Goal: Task Accomplishment & Management: Complete application form

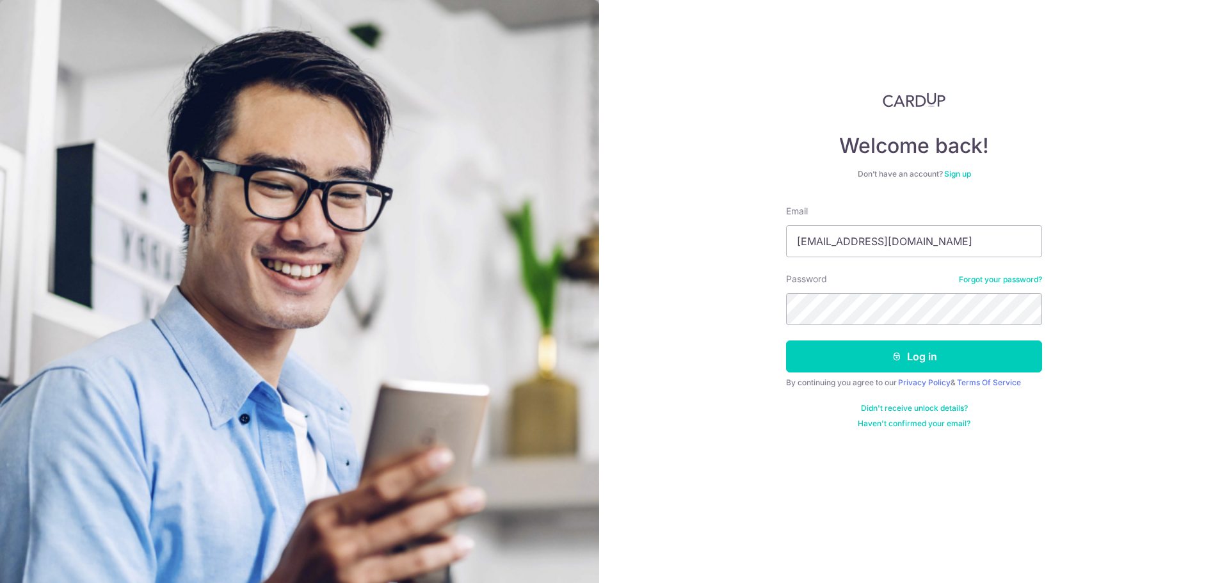
click at [818, 250] on input "[EMAIL_ADDRESS][DOMAIN_NAME]" at bounding box center [914, 241] width 256 height 32
click at [879, 361] on button "Log in" at bounding box center [914, 357] width 256 height 32
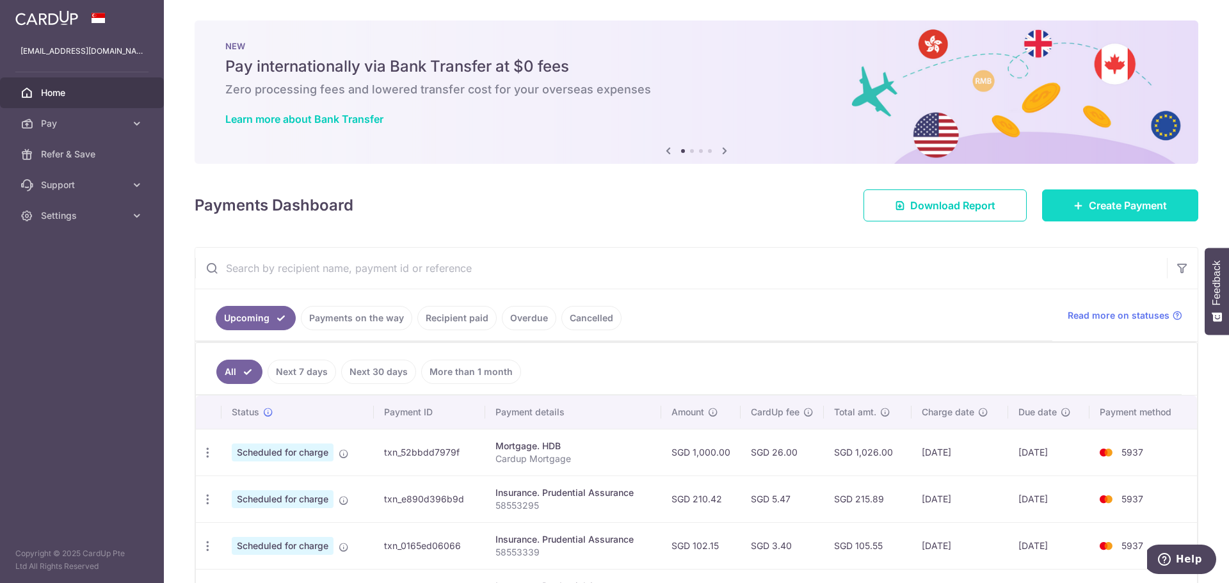
click at [1074, 207] on icon at bounding box center [1079, 205] width 10 height 10
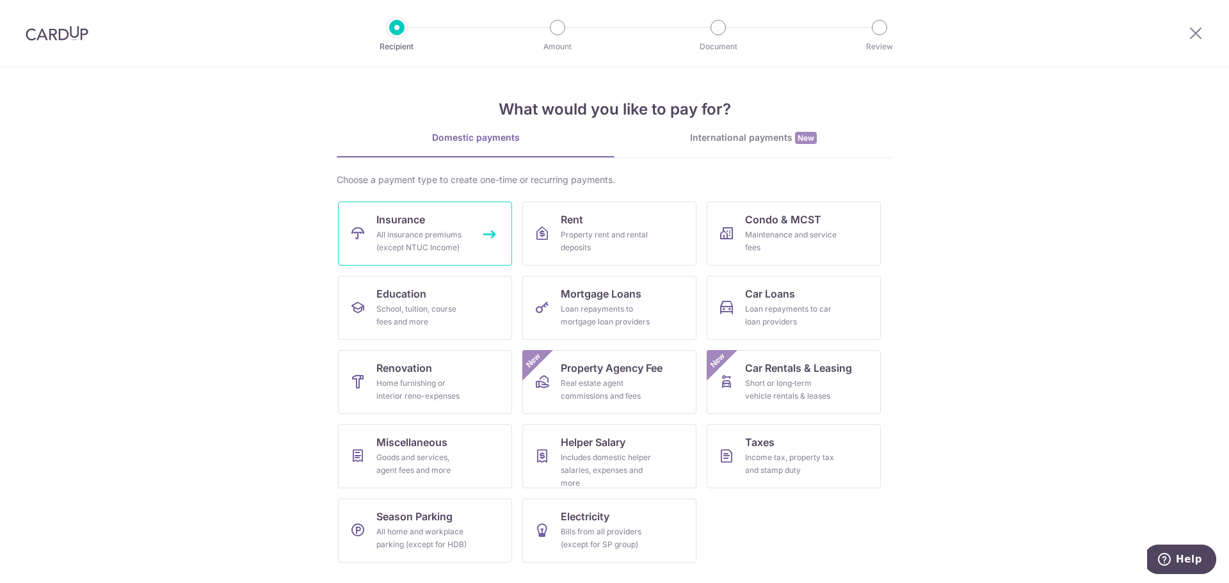
click at [385, 231] on div "All insurance premiums (except NTUC Income)" at bounding box center [423, 242] width 92 height 26
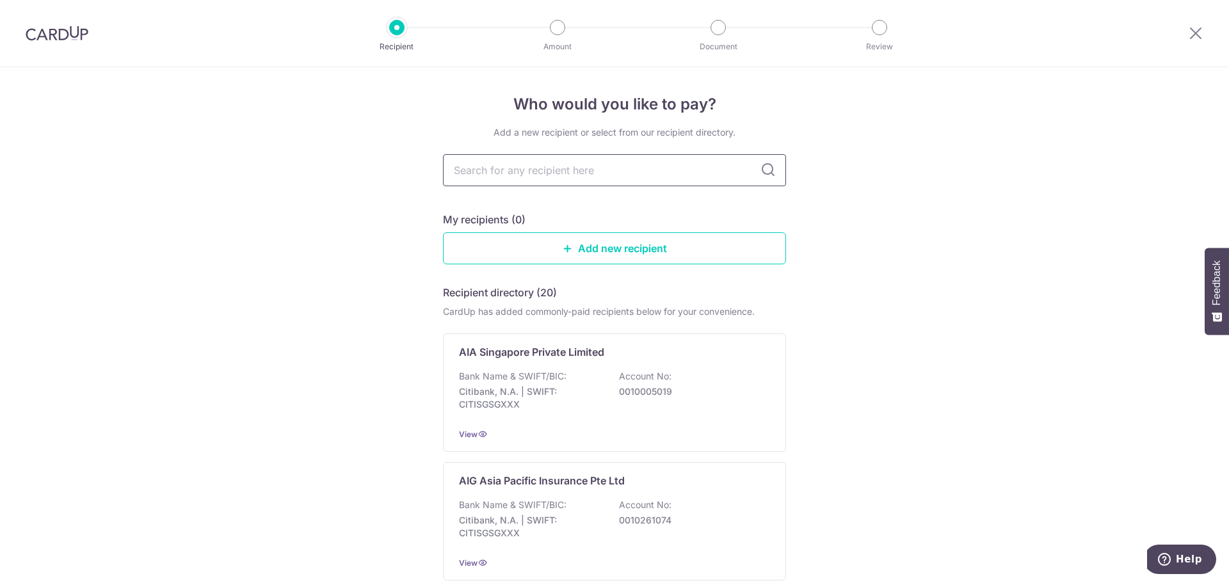
click at [581, 175] on input "text" at bounding box center [614, 170] width 343 height 32
type input "prudent"
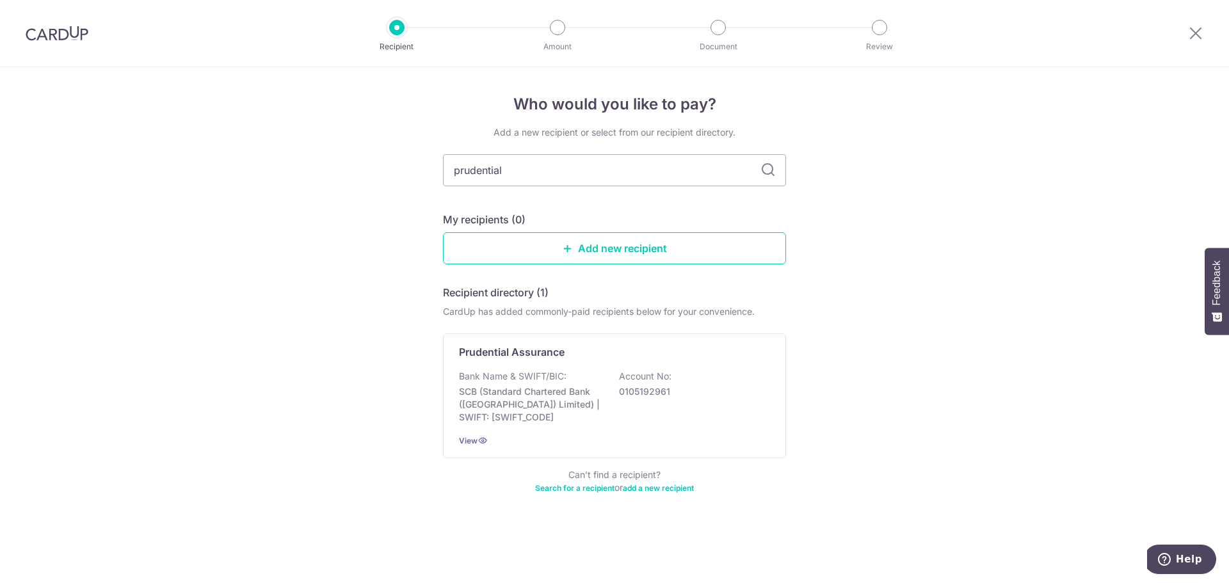
type input "prudential"
click at [592, 387] on p "SCB (Standard Chartered Bank (Singapore) Limited) | SWIFT: SCBLSG22XXX" at bounding box center [530, 404] width 143 height 38
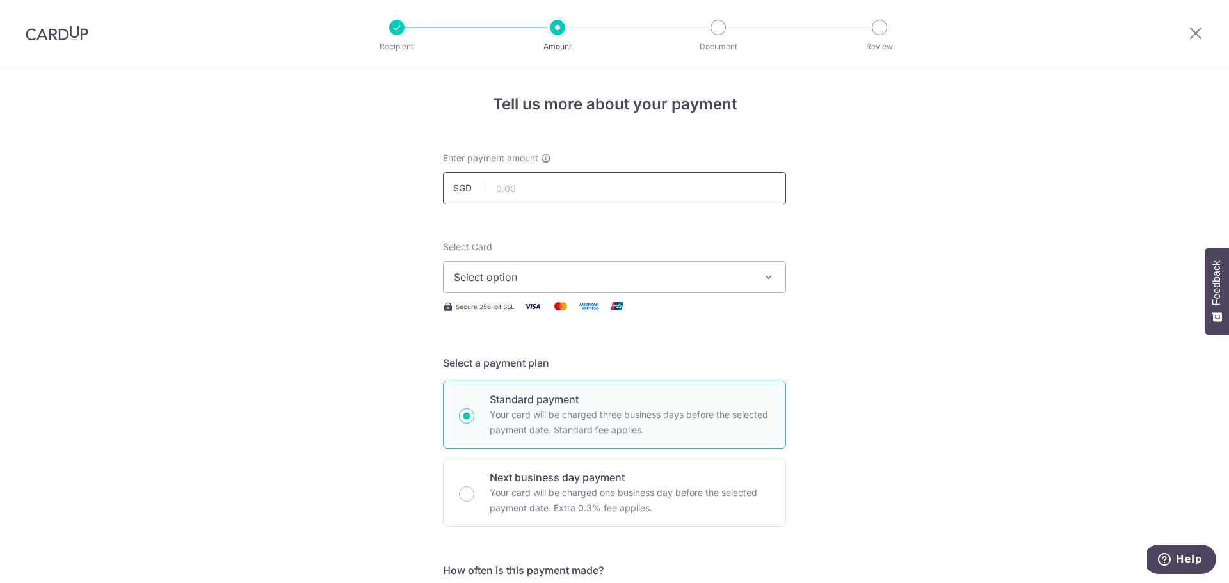
click at [550, 187] on input "text" at bounding box center [614, 188] width 343 height 32
click at [550, 193] on input "text" at bounding box center [614, 188] width 343 height 32
type input "82.76"
click at [646, 284] on span "Select option" at bounding box center [603, 277] width 298 height 15
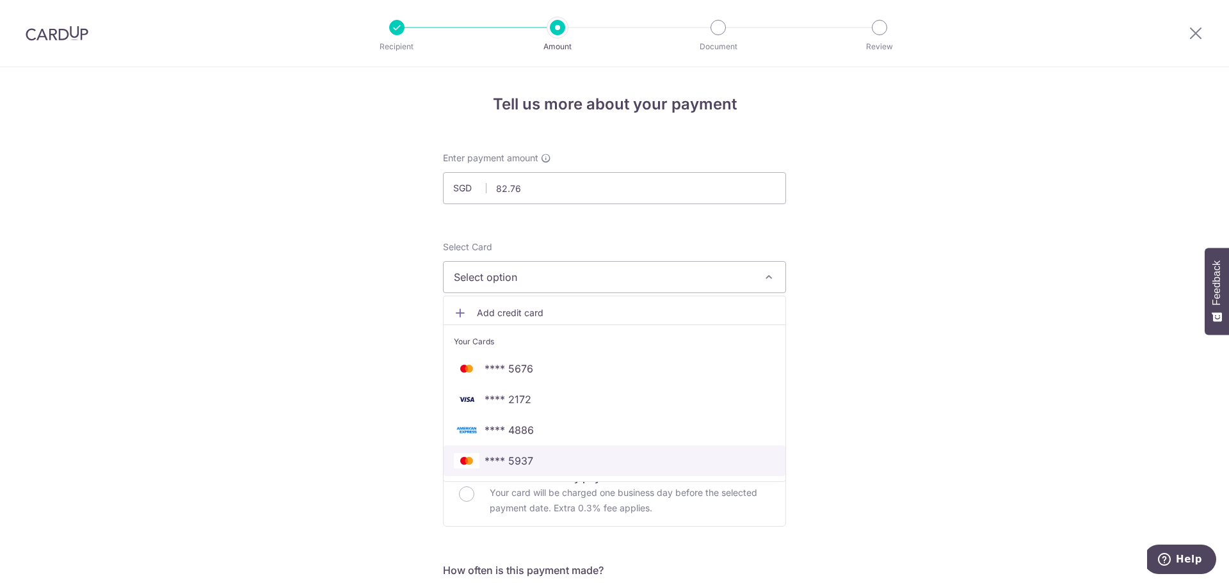
click at [555, 455] on span "**** 5937" at bounding box center [614, 460] width 321 height 15
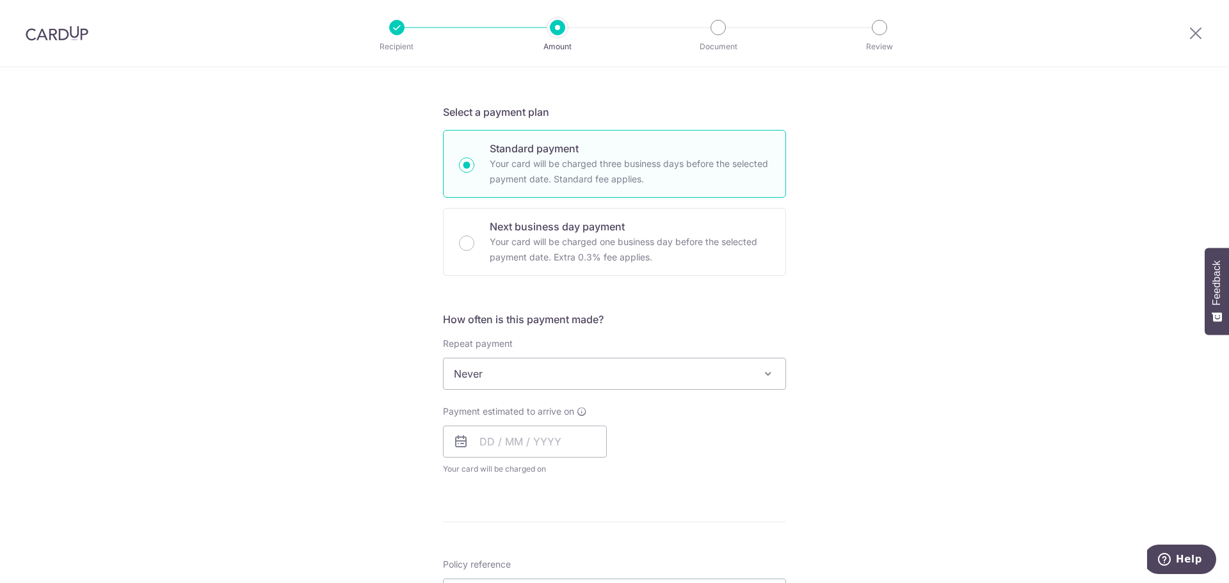
scroll to position [256, 0]
click at [531, 247] on p "Your card will be charged one business day before the selected payment date. Ex…" at bounding box center [630, 244] width 280 height 31
click at [475, 246] on input "Next business day payment Your card will be charged one business day before the…" at bounding box center [466, 238] width 15 height 15
radio input "false"
radio input "true"
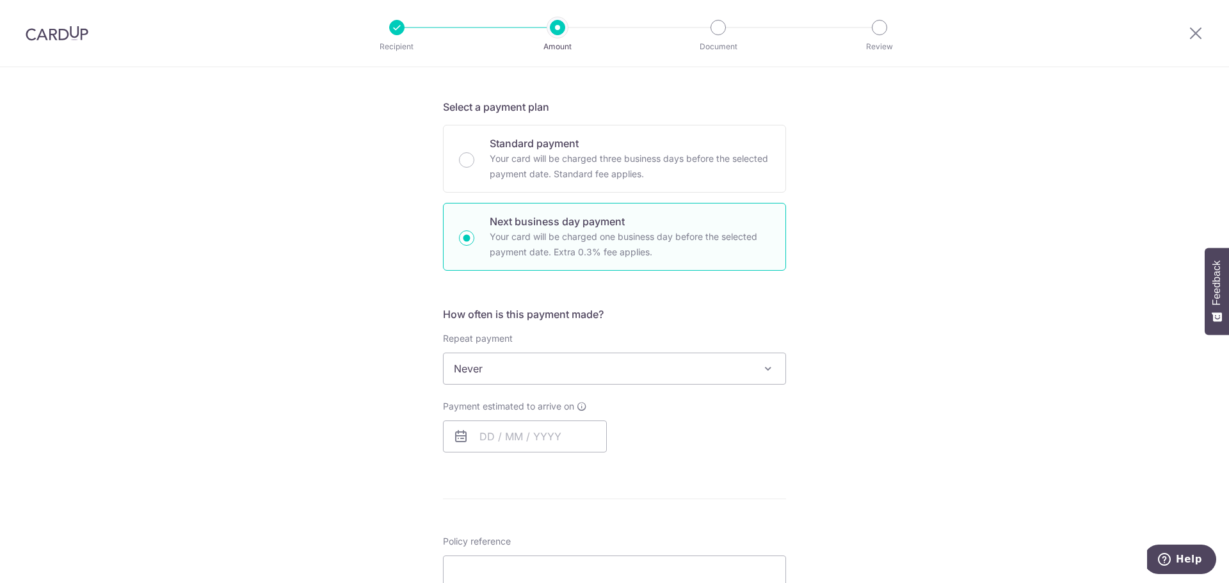
scroll to position [320, 0]
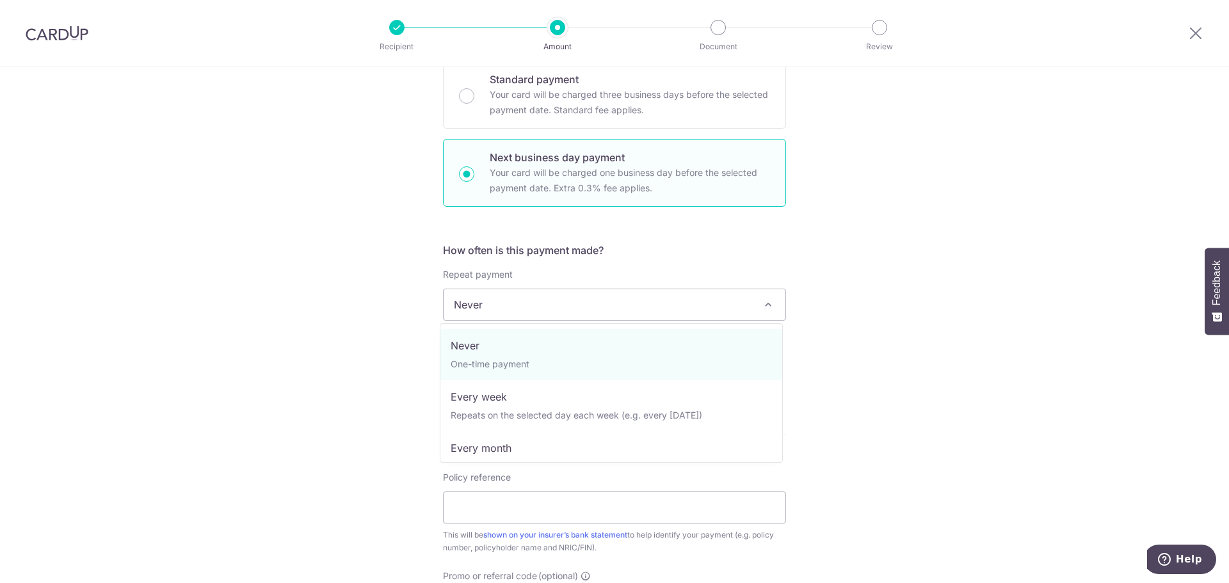
click at [672, 310] on span "Never" at bounding box center [615, 304] width 342 height 31
select select "3"
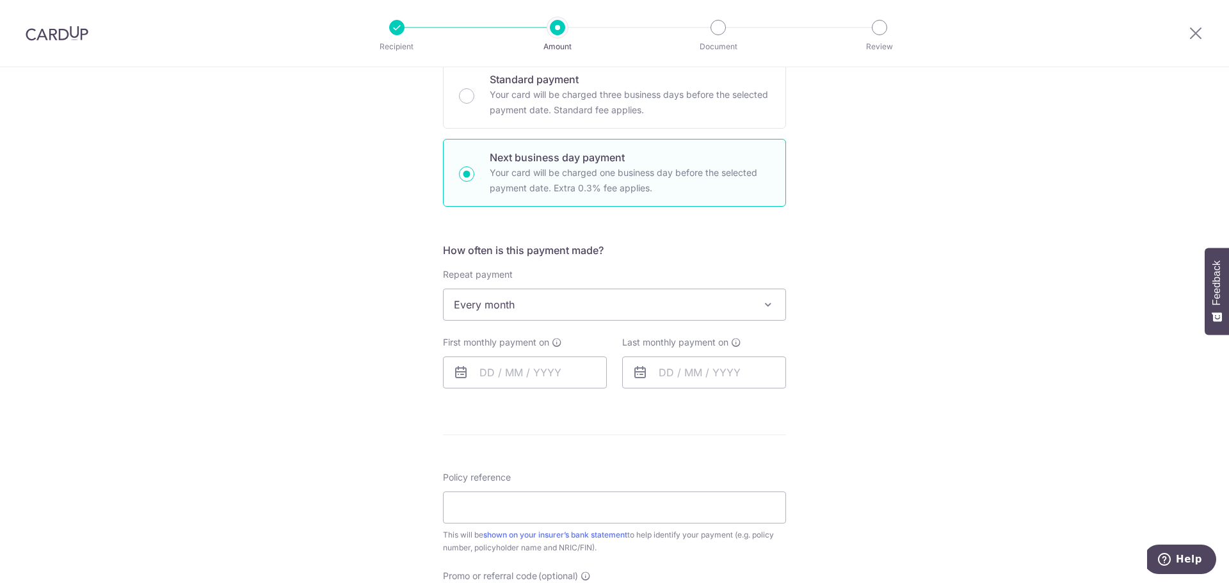
scroll to position [384, 0]
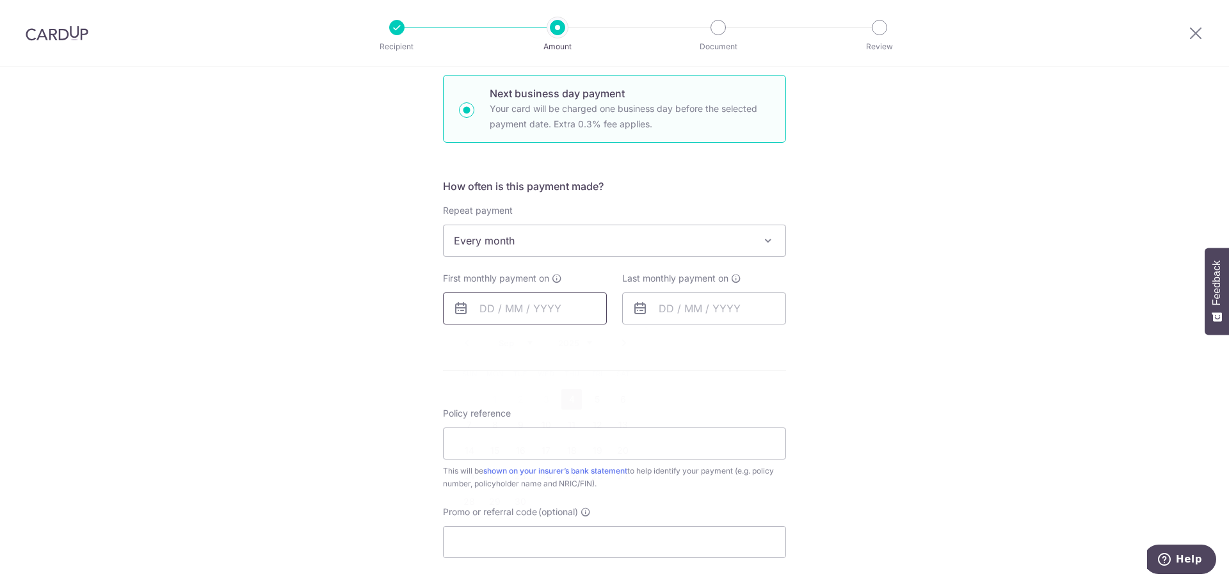
click at [515, 310] on input "text" at bounding box center [525, 309] width 164 height 32
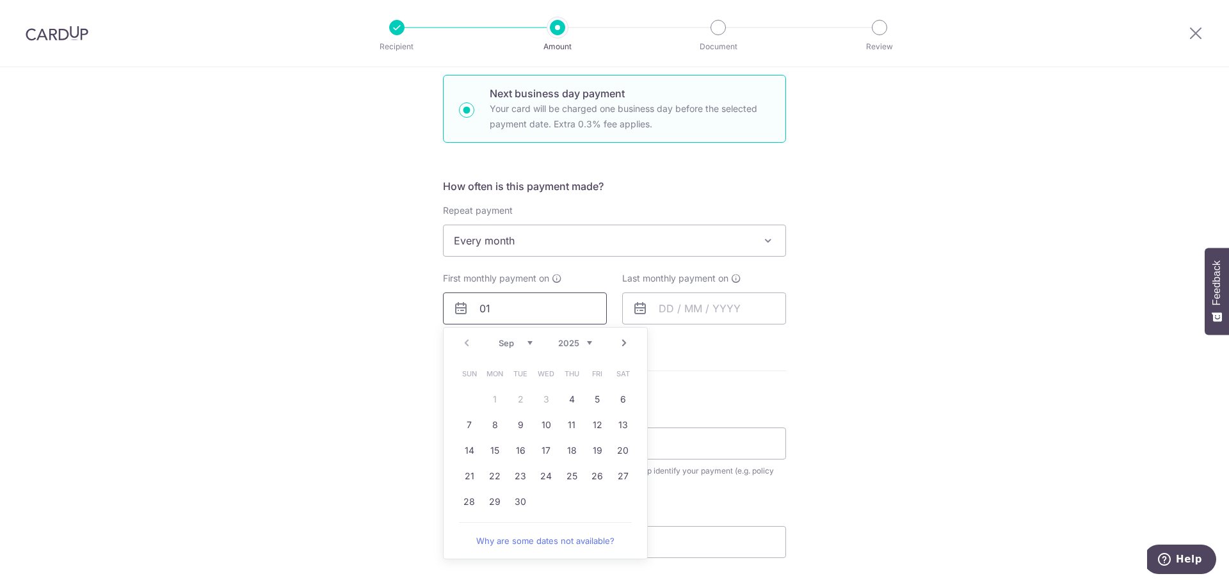
type input "01"
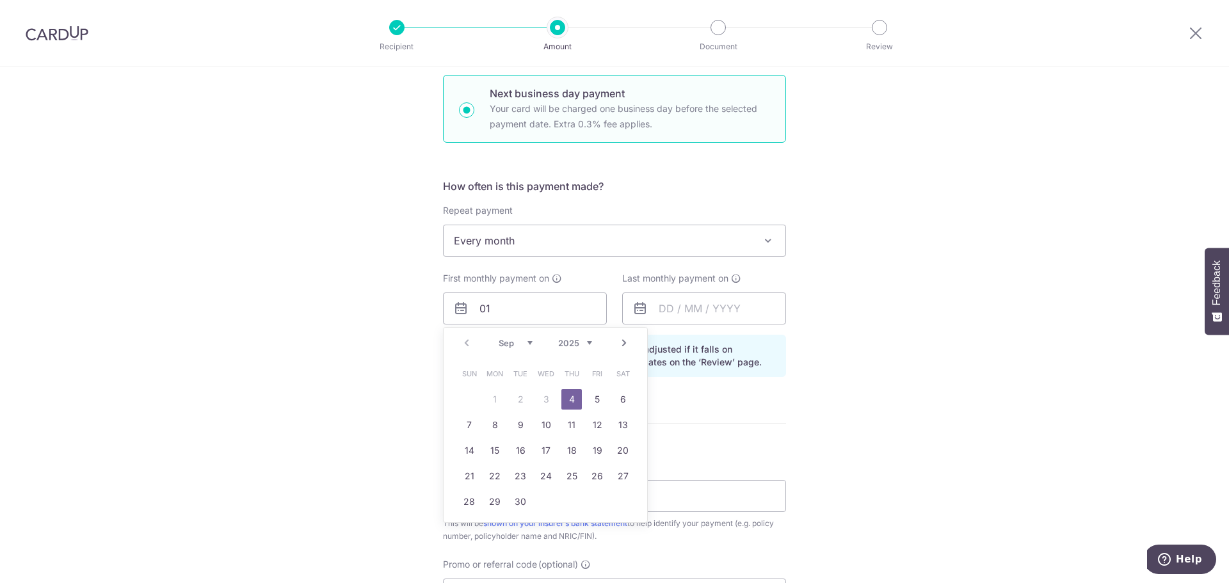
click at [623, 342] on link "Next" at bounding box center [624, 343] width 15 height 15
click at [546, 397] on link "1" at bounding box center [546, 399] width 20 height 20
type input "[DATE]"
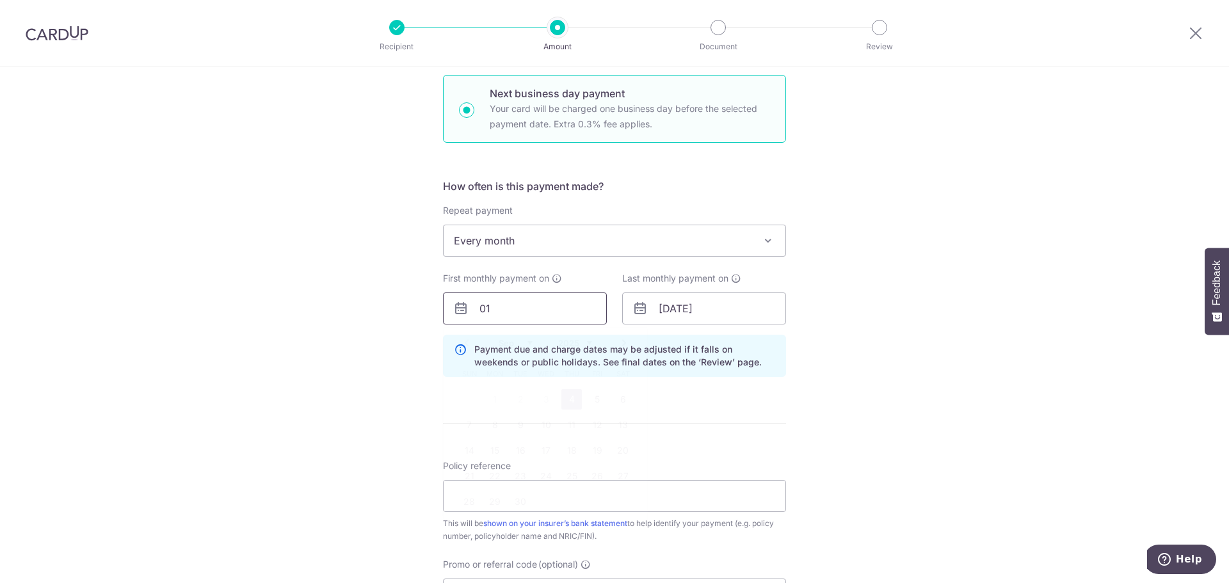
click at [526, 315] on input "01" at bounding box center [525, 309] width 164 height 32
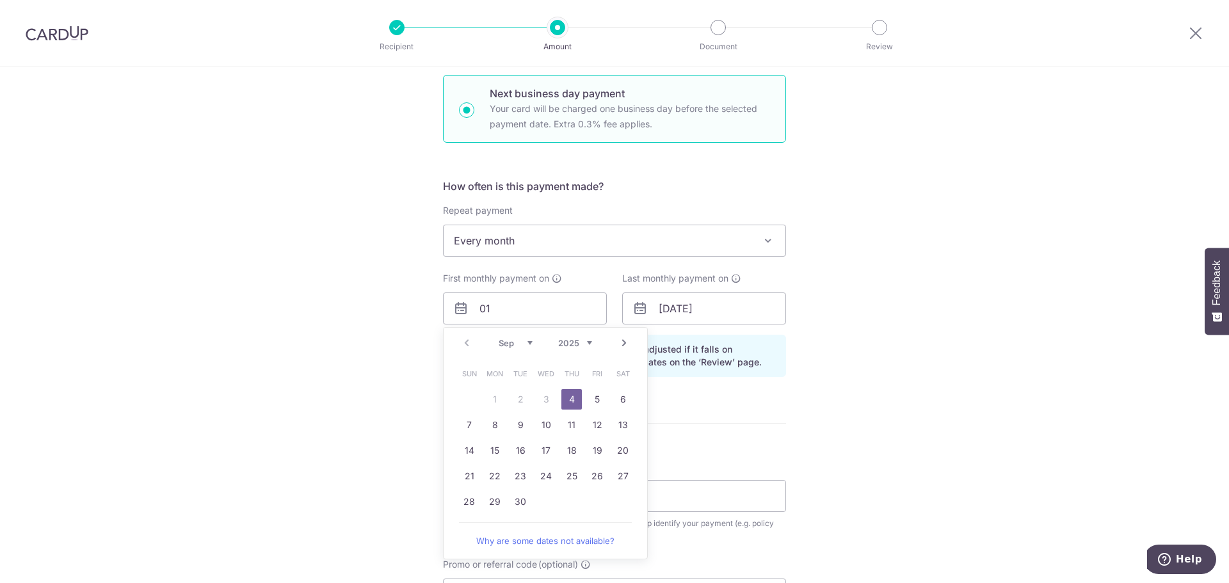
click at [620, 345] on link "Next" at bounding box center [624, 343] width 15 height 15
click at [530, 400] on table "Sun Mon Tue Wed Thu Fri Sat 1 2 3 4 5 6 7 8 9 10 11 12 13 14 15 16 17 18 19 20 …" at bounding box center [546, 438] width 179 height 154
click at [544, 400] on link "1" at bounding box center [546, 399] width 20 height 20
type input "[DATE]"
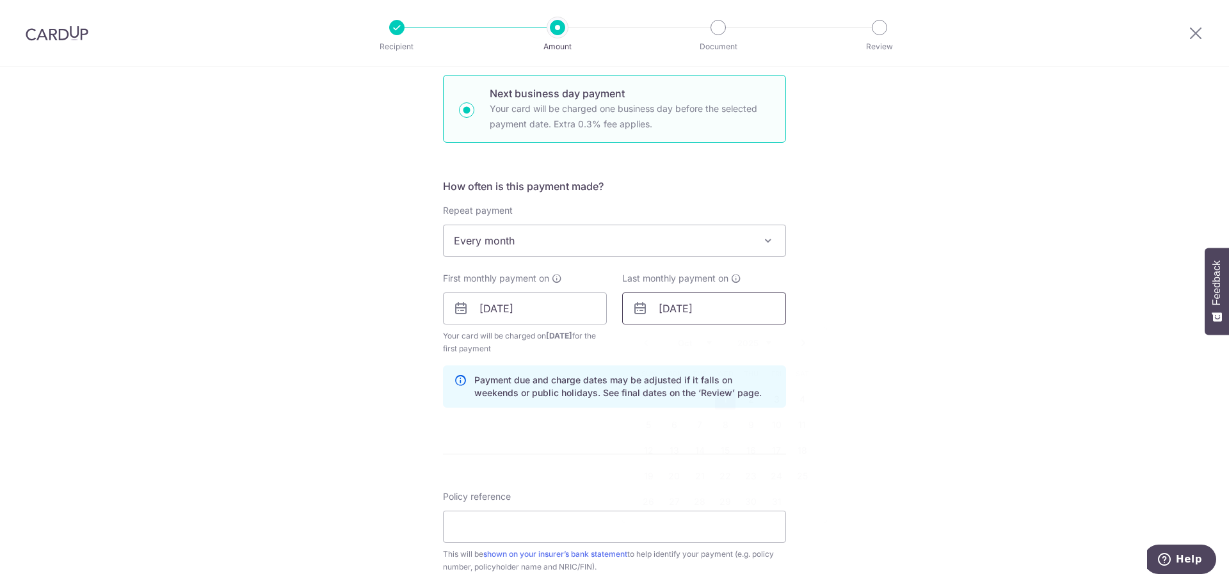
click at [731, 314] on input "[DATE]" at bounding box center [704, 309] width 164 height 32
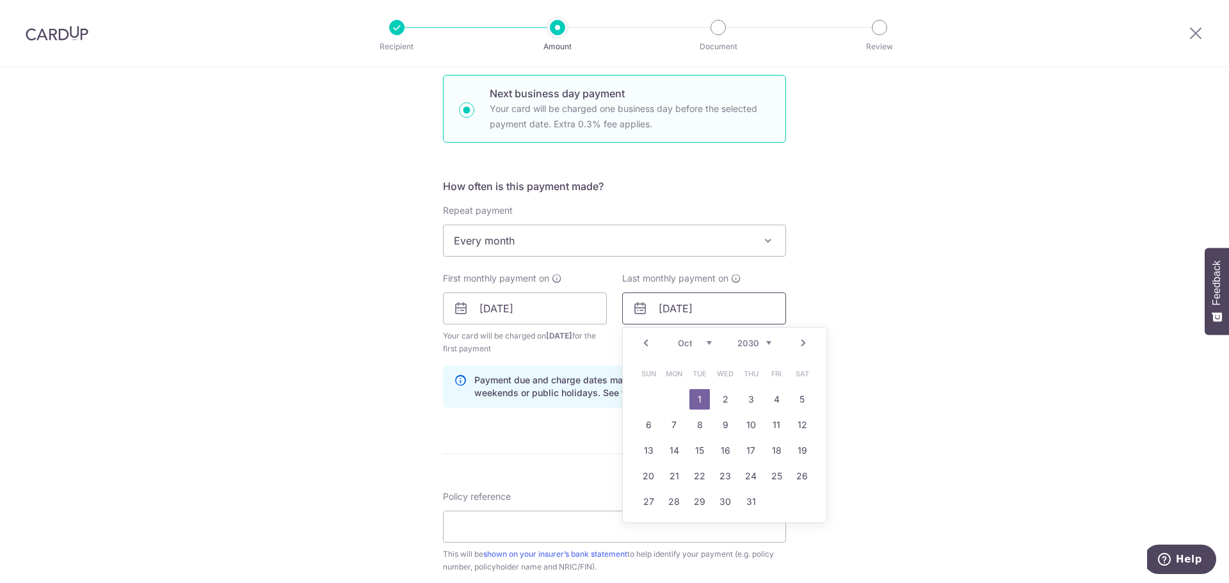
type input "[DATE]"
click at [949, 339] on div "Tell us more about your payment Enter payment amount SGD 82.76 82.76 Select Car…" at bounding box center [614, 352] width 1229 height 1338
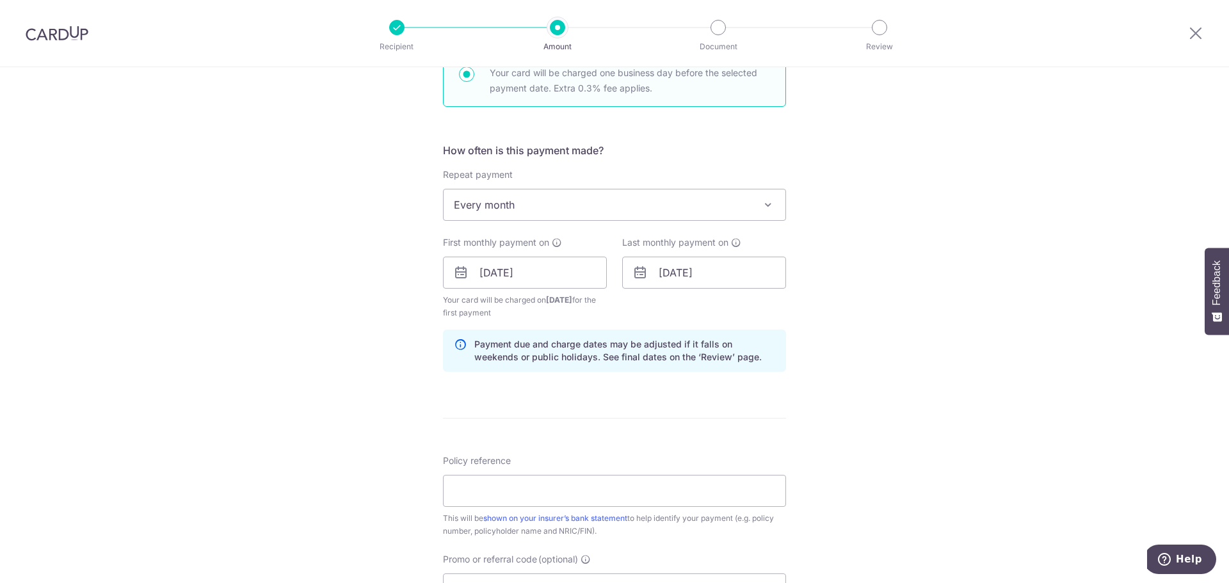
scroll to position [448, 0]
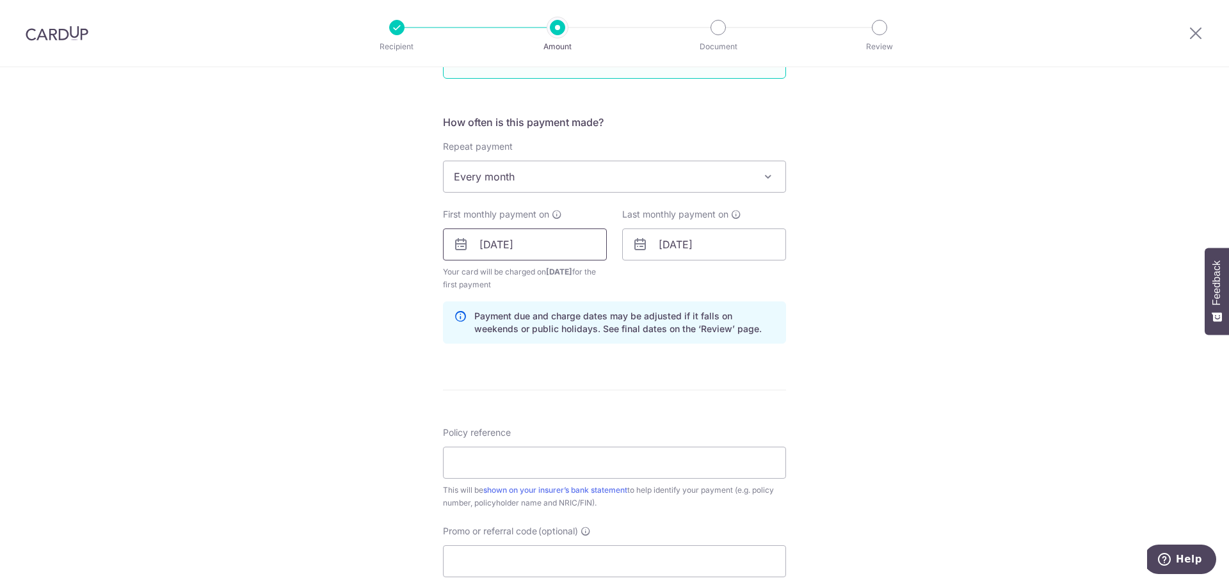
click at [551, 251] on input "[DATE]" at bounding box center [525, 245] width 164 height 32
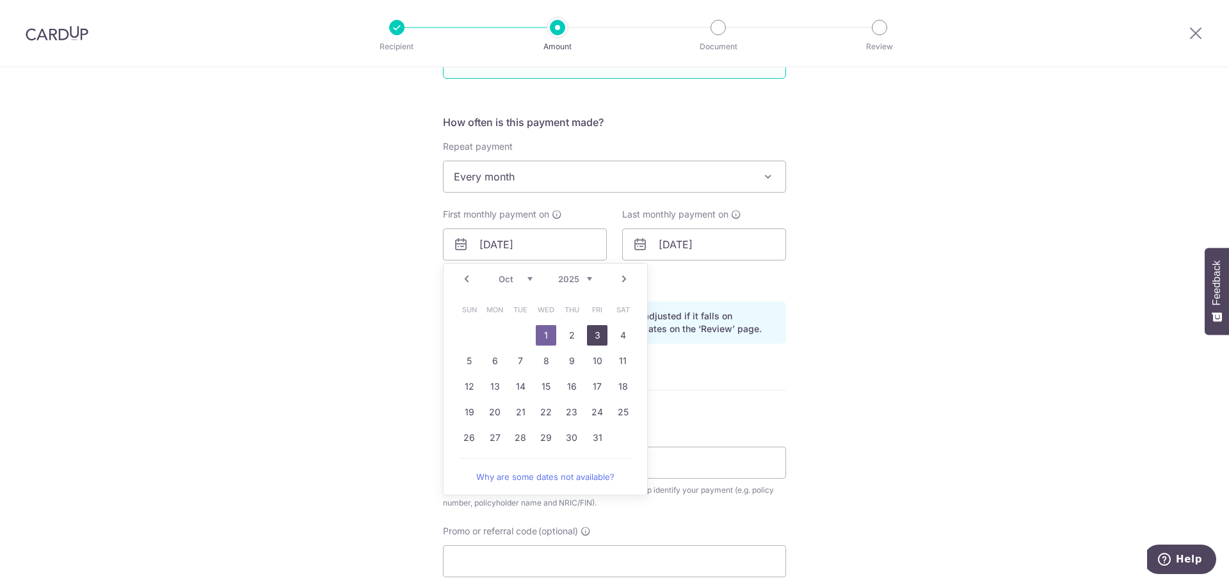
click at [591, 334] on link "3" at bounding box center [597, 335] width 20 height 20
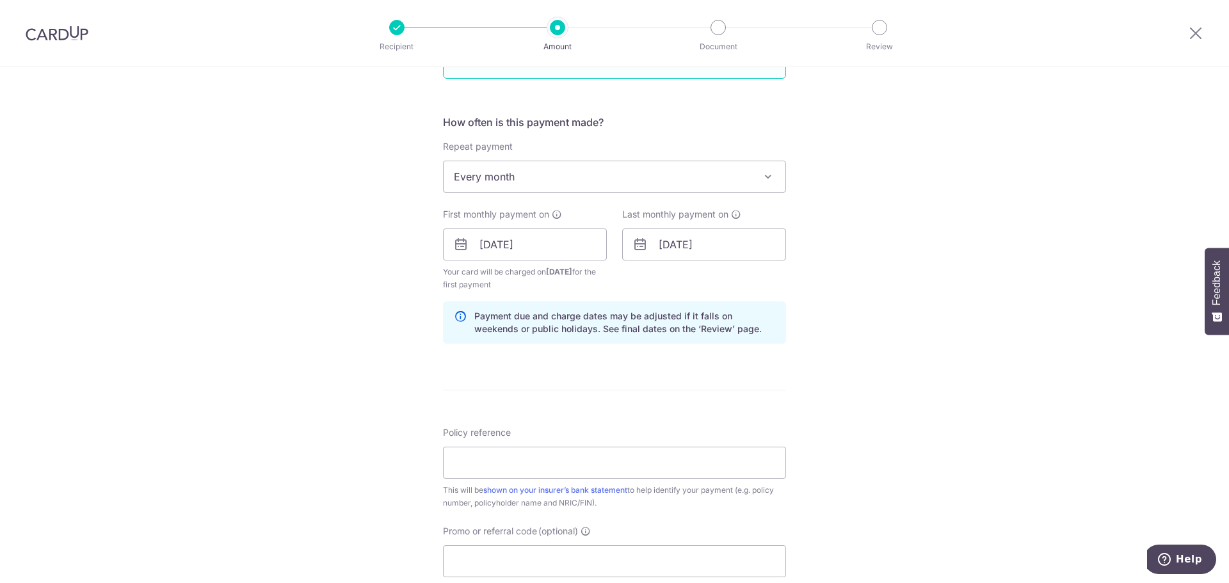
drag, startPoint x: 779, startPoint y: 303, endPoint x: 580, endPoint y: 280, distance: 200.5
click at [779, 303] on div "Payment due and charge dates may be adjusted if it falls on weekends or public …" at bounding box center [614, 323] width 343 height 42
click at [556, 246] on input "[DATE]" at bounding box center [525, 245] width 164 height 32
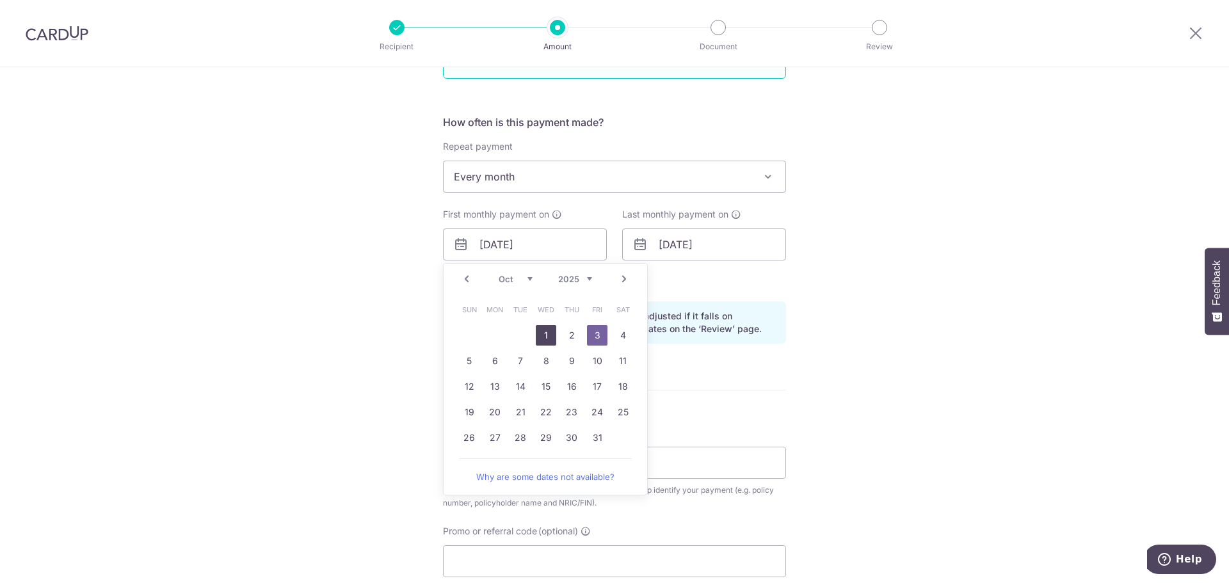
click at [540, 332] on link "1" at bounding box center [546, 335] width 20 height 20
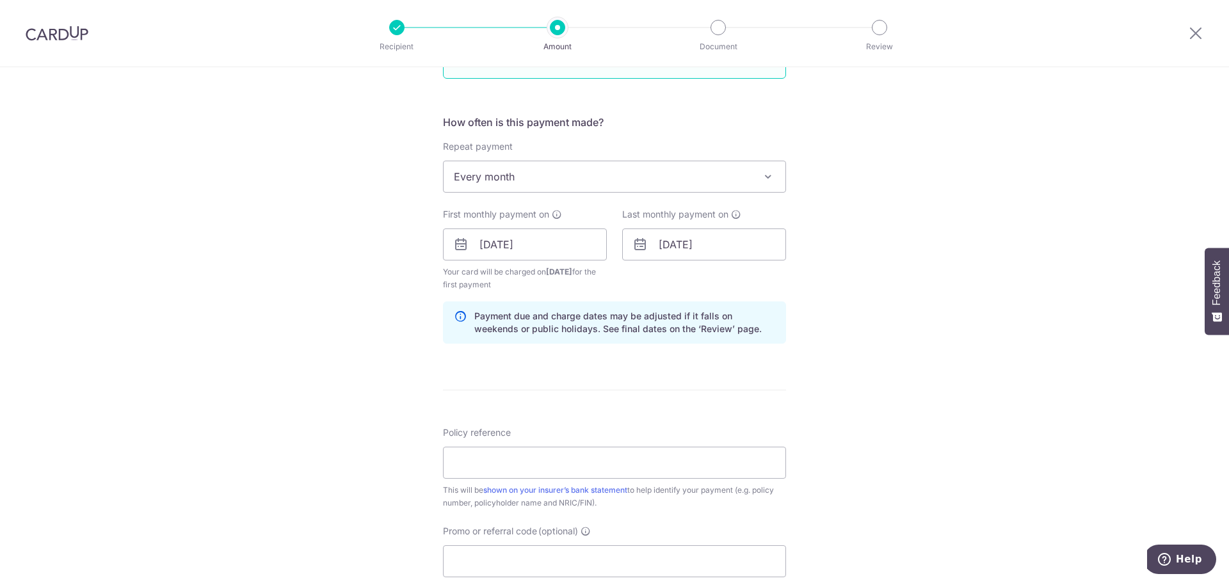
click at [902, 299] on div "Tell us more about your payment Enter payment amount SGD 82.76 82.76 Select Car…" at bounding box center [614, 288] width 1229 height 1338
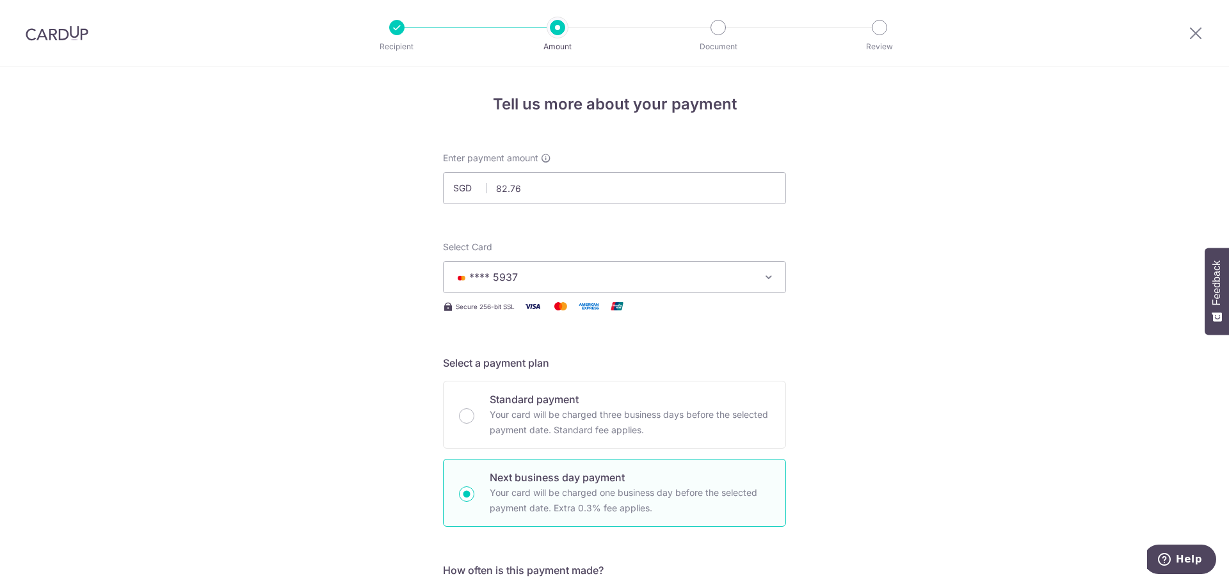
scroll to position [320, 0]
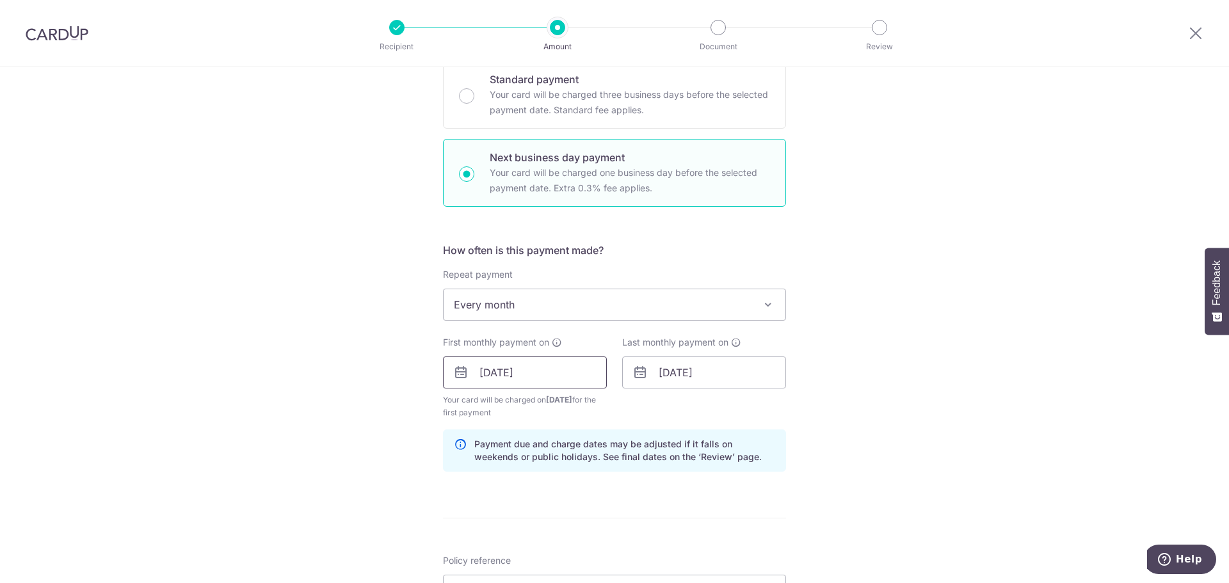
click at [559, 373] on input "[DATE]" at bounding box center [525, 373] width 164 height 32
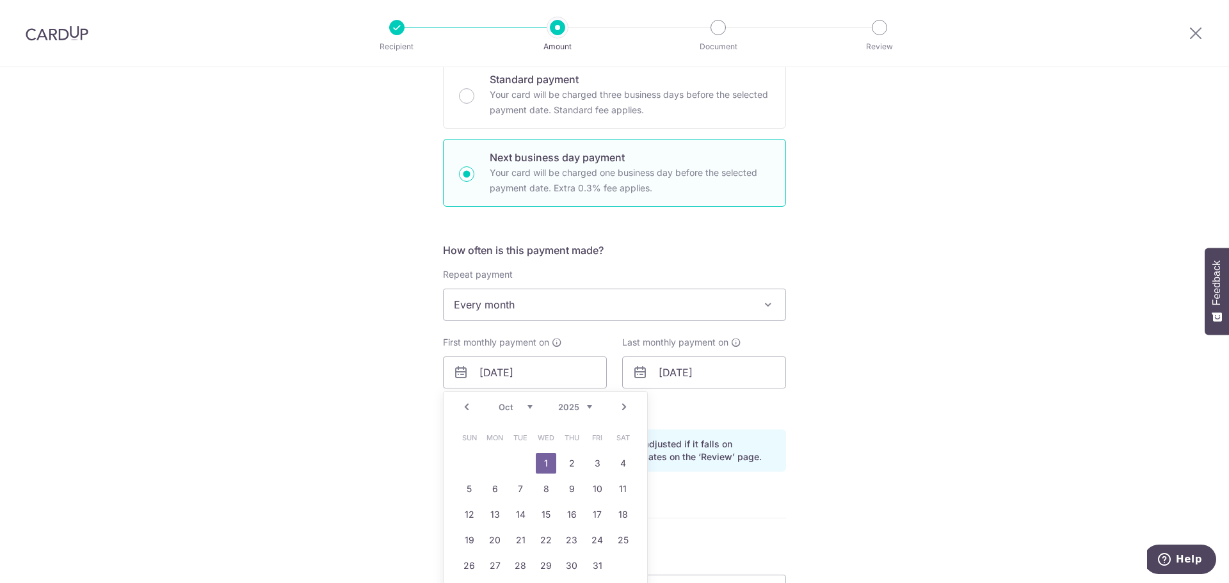
click at [455, 410] on div "Prev Next Sep Oct Nov [DATE] 2026 2027 2028 2029 2030 2031 2032 2033 2034 2035" at bounding box center [546, 407] width 204 height 31
click at [464, 409] on link "Prev" at bounding box center [466, 407] width 15 height 15
click at [563, 462] on link "4" at bounding box center [572, 463] width 20 height 20
type input "[DATE]"
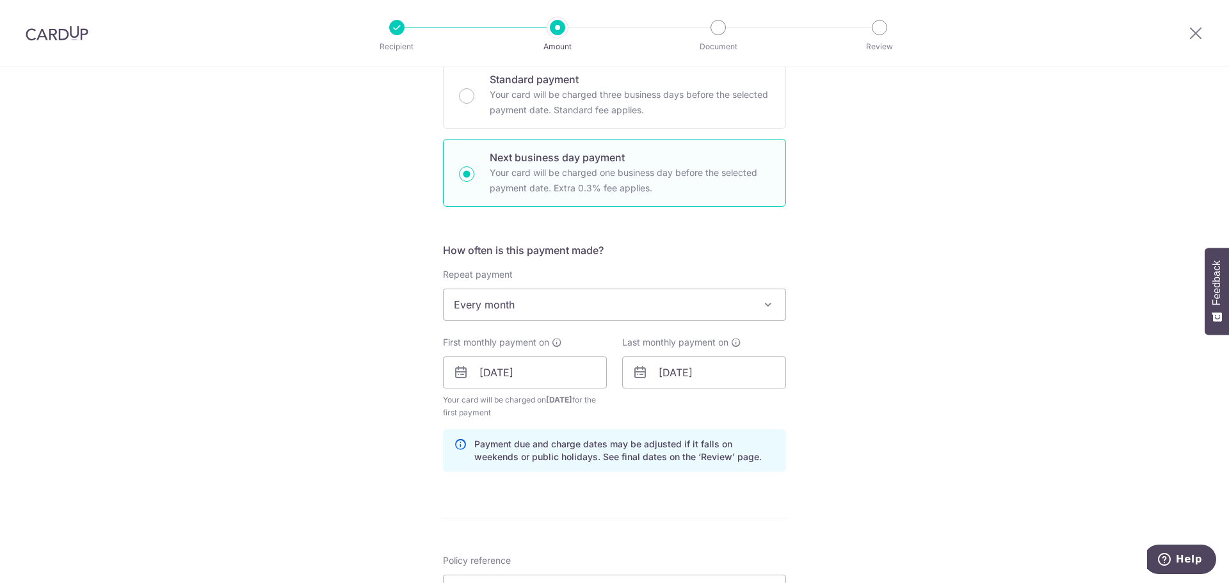
click at [857, 369] on div "Tell us more about your payment Enter payment amount SGD 82.76 82.76 Select Car…" at bounding box center [614, 416] width 1229 height 1338
click at [596, 101] on p "Your card will be charged three business days before the selected payment date.…" at bounding box center [630, 102] width 280 height 31
click at [475, 101] on input "Standard payment Your card will be charged three business days before the selec…" at bounding box center [466, 95] width 15 height 15
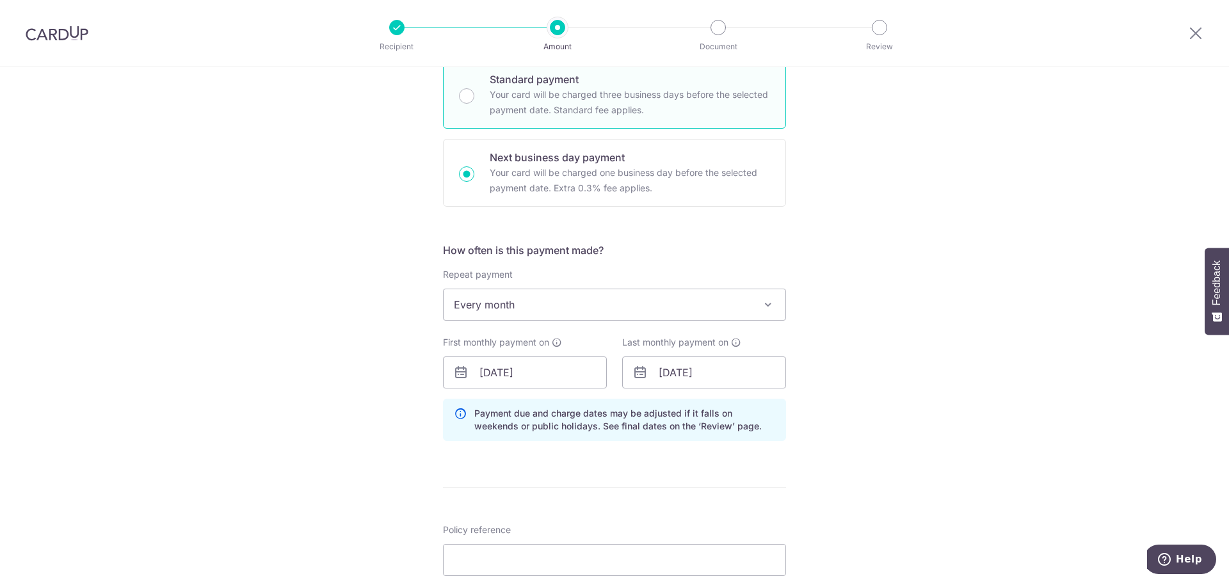
radio input "true"
click at [532, 373] on input "text" at bounding box center [525, 373] width 164 height 32
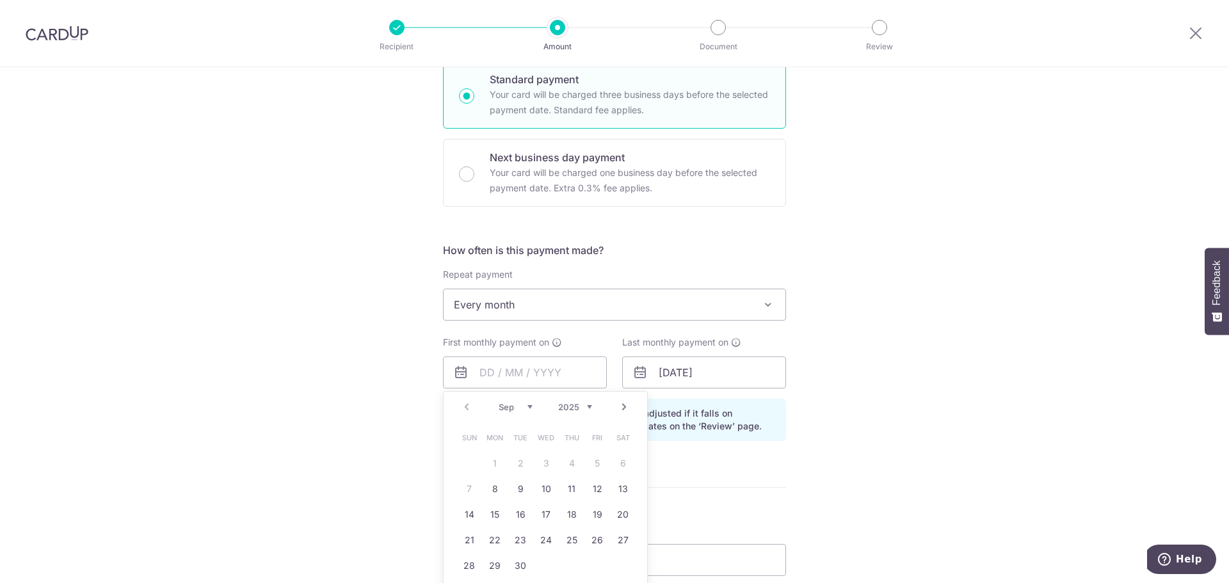
click at [626, 407] on link "Next" at bounding box center [624, 407] width 15 height 15
click at [536, 464] on link "1" at bounding box center [546, 463] width 20 height 20
type input "[DATE]"
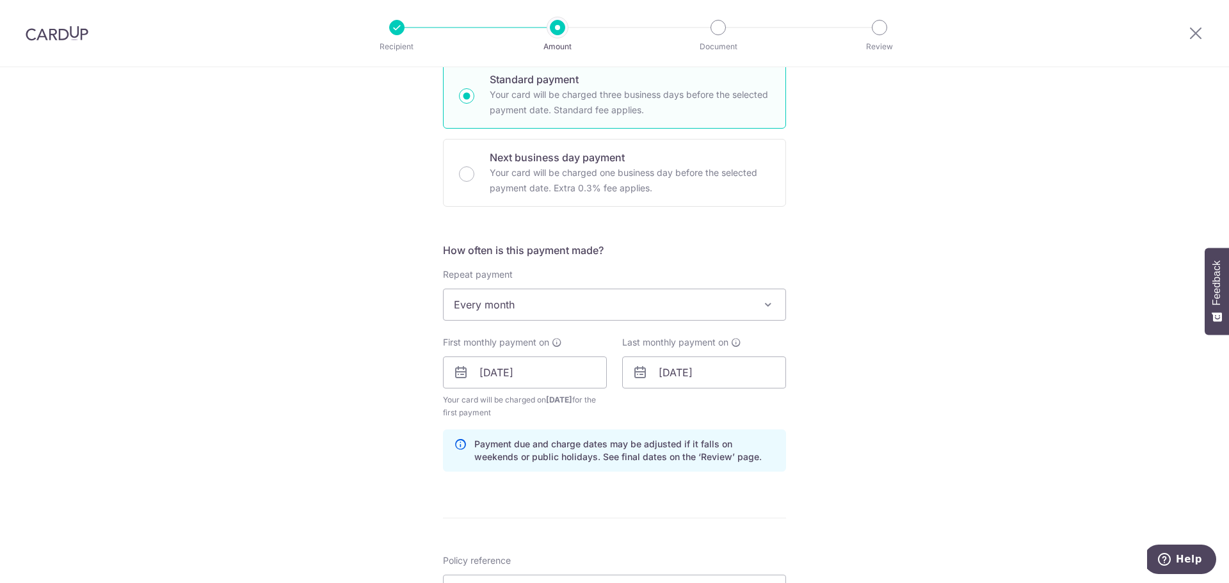
click at [859, 401] on div "Tell us more about your payment Enter payment amount SGD 82.76 82.76 Select Car…" at bounding box center [614, 385] width 1229 height 1276
click at [723, 380] on input "[DATE]" at bounding box center [704, 373] width 164 height 32
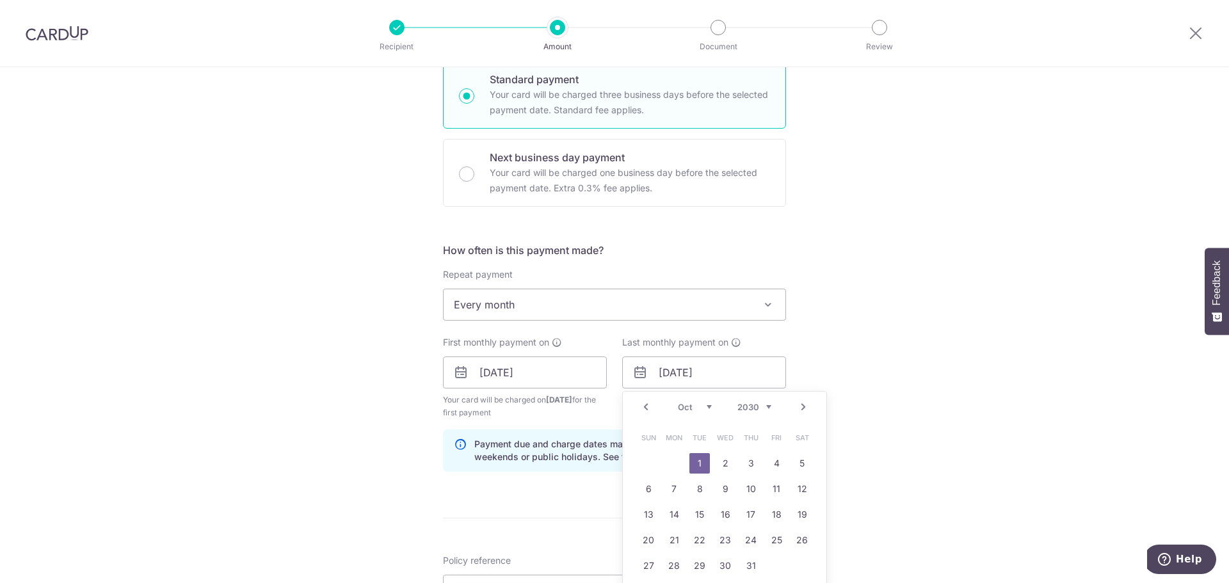
click at [695, 459] on link "1" at bounding box center [700, 463] width 20 height 20
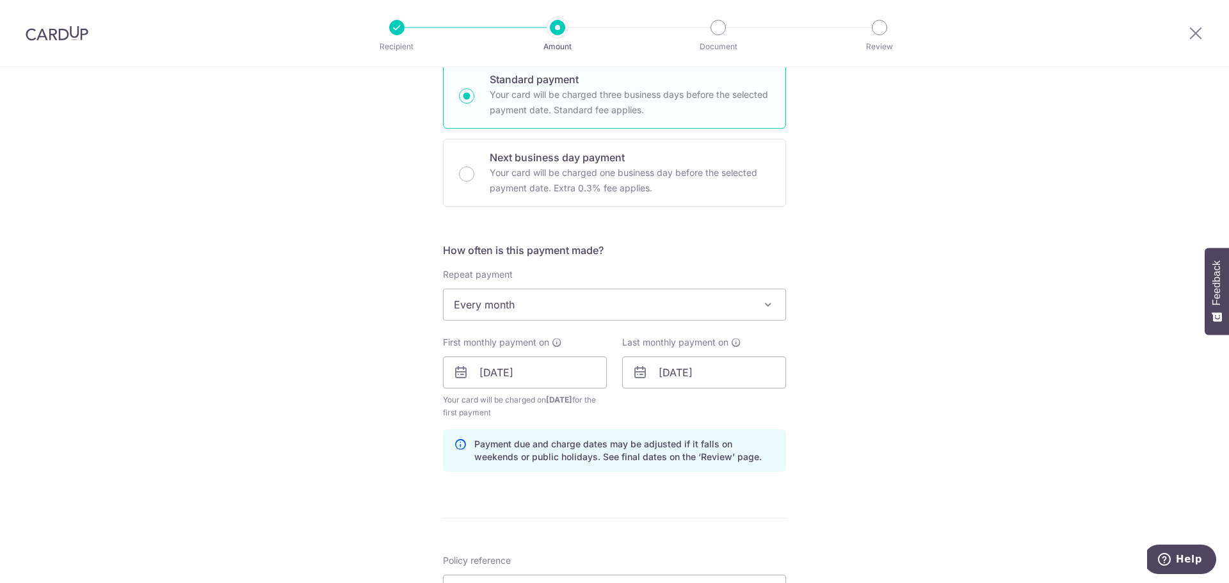
click at [889, 341] on div "Tell us more about your payment Enter payment amount SGD 82.76 82.76 Select Car…" at bounding box center [614, 385] width 1229 height 1276
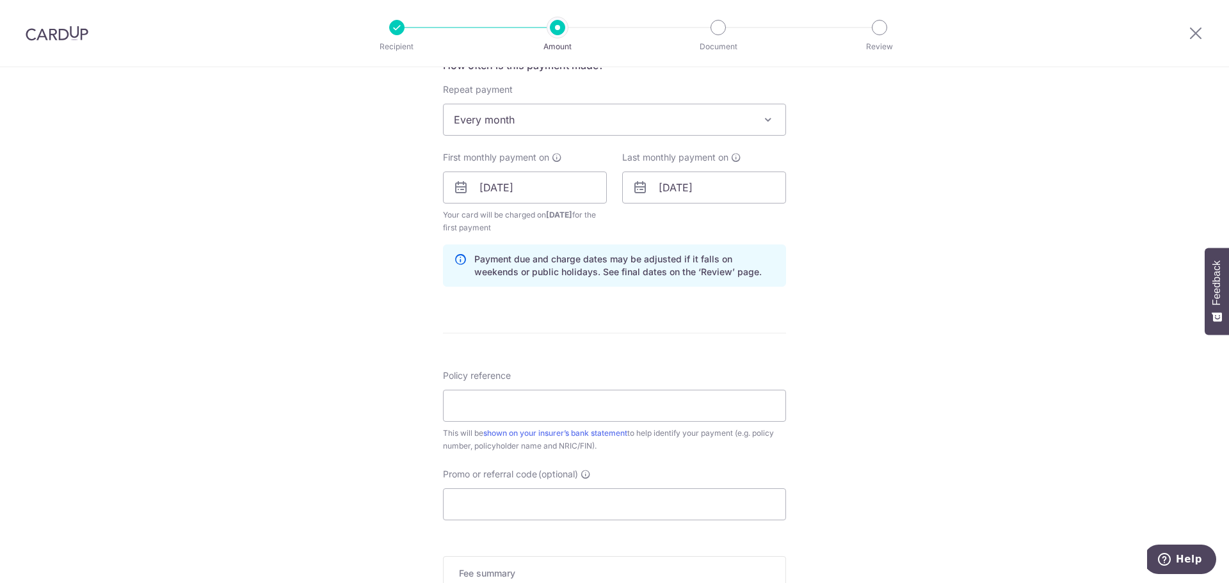
scroll to position [512, 0]
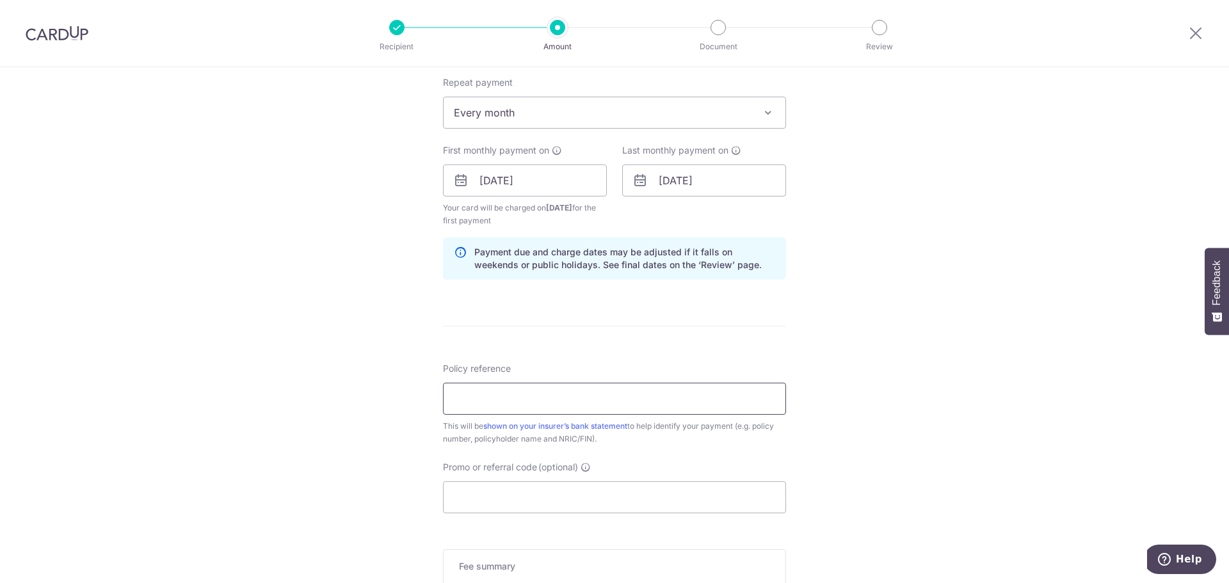
click at [499, 391] on input "Policy reference" at bounding box center [614, 399] width 343 height 32
paste input "70642636"
type input "70642636"
click at [910, 368] on div "Tell us more about your payment Enter payment amount SGD 82.76 82.76 Select Car…" at bounding box center [614, 193] width 1229 height 1276
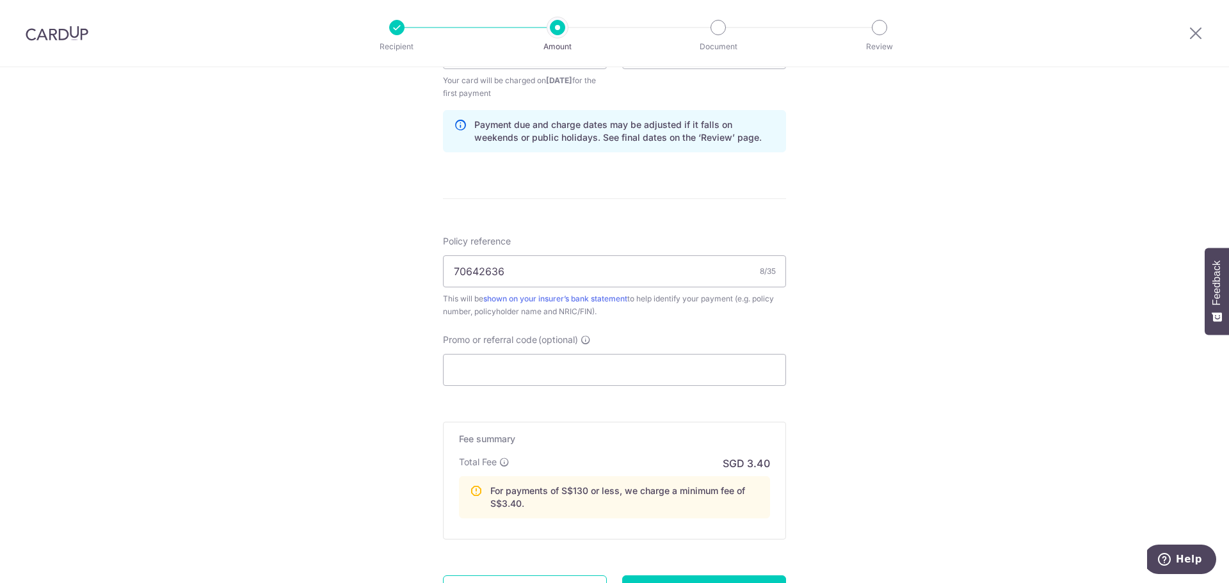
scroll to position [640, 0]
click at [555, 364] on input "Promo or referral code (optional)" at bounding box center [614, 369] width 343 height 32
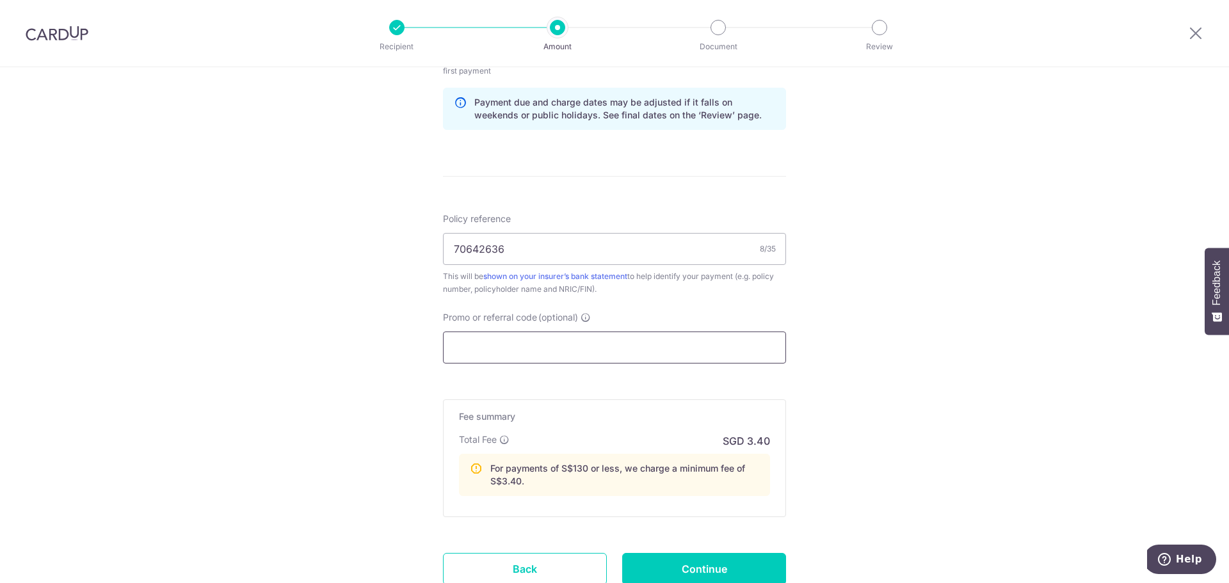
scroll to position [760, 0]
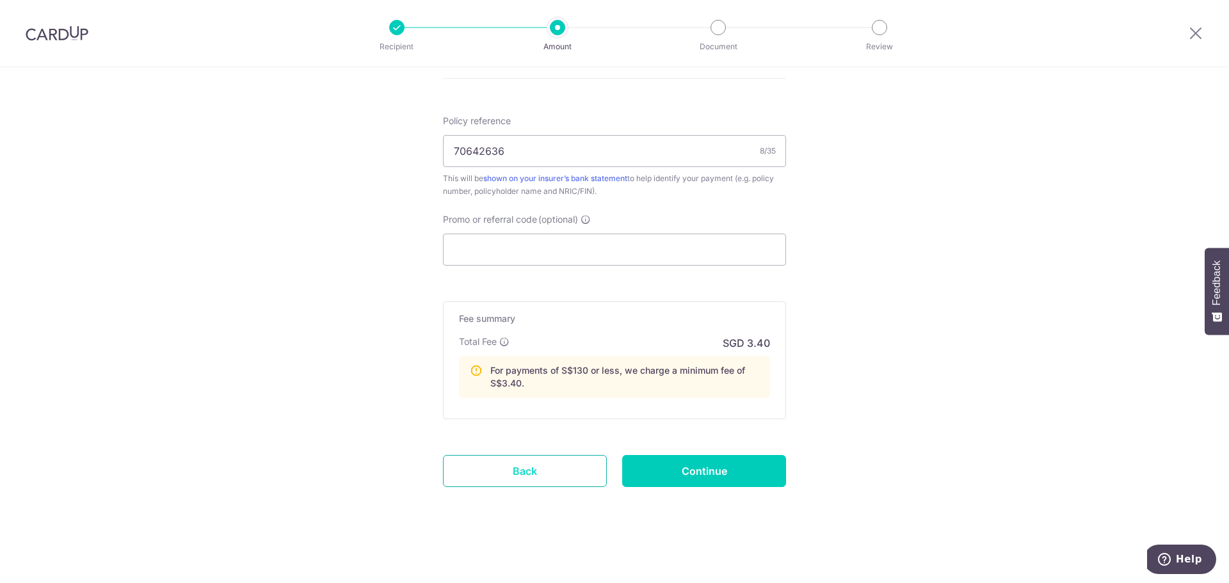
click at [522, 479] on link "Back" at bounding box center [525, 471] width 164 height 32
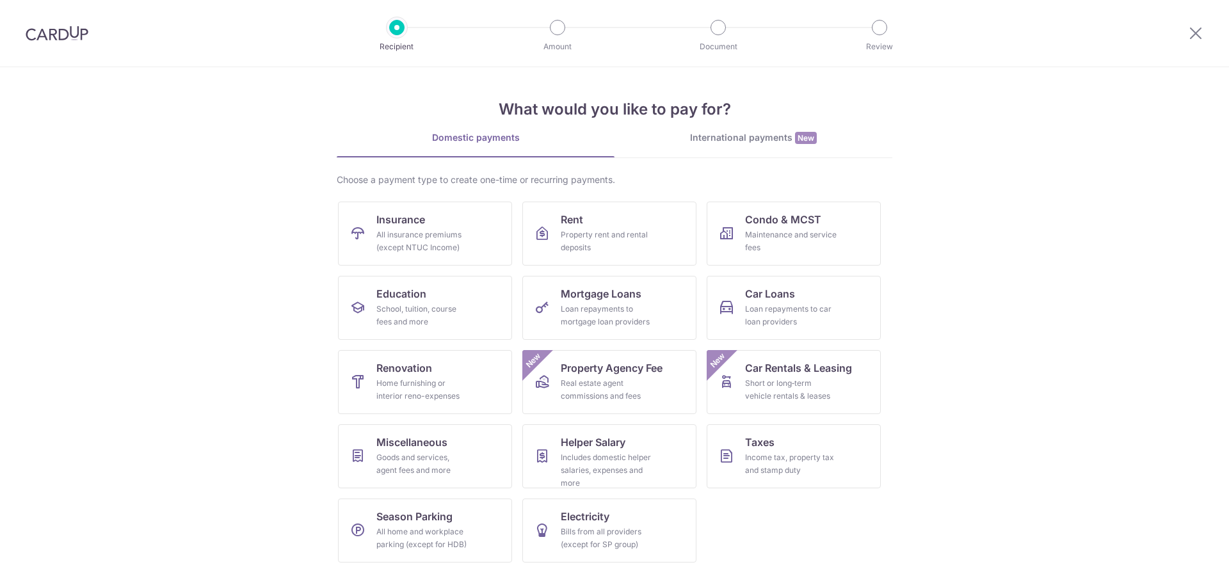
click at [77, 43] on div at bounding box center [57, 33] width 114 height 67
click at [1196, 35] on icon at bounding box center [1195, 33] width 15 height 16
